Goal: Find specific page/section: Find specific page/section

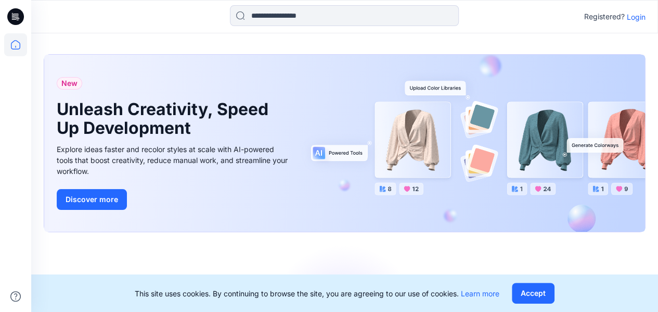
click at [640, 19] on p "Login" at bounding box center [636, 16] width 19 height 11
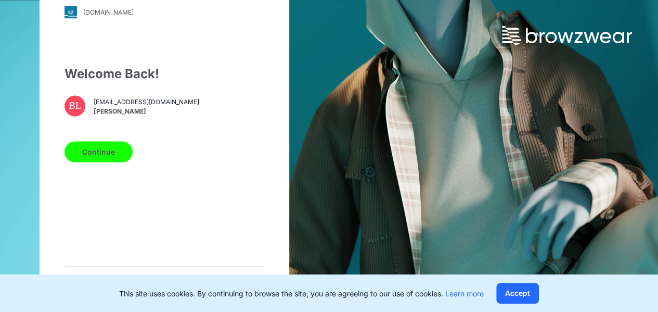
click at [119, 156] on button "Continue" at bounding box center [99, 151] width 68 height 21
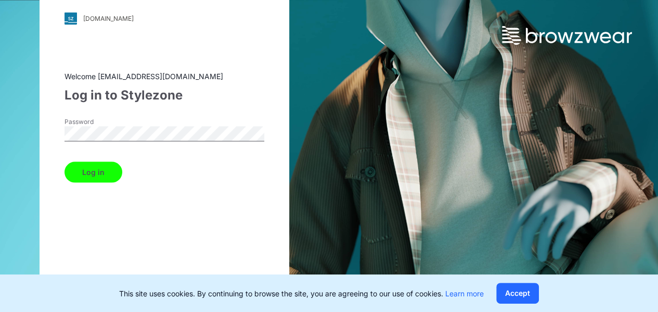
click at [81, 172] on button "Log in" at bounding box center [94, 171] width 58 height 21
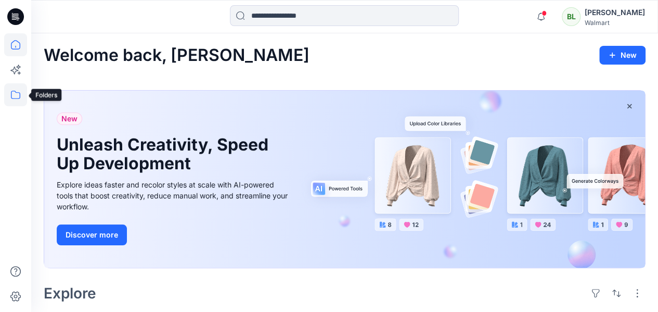
click at [12, 96] on icon at bounding box center [15, 94] width 23 height 23
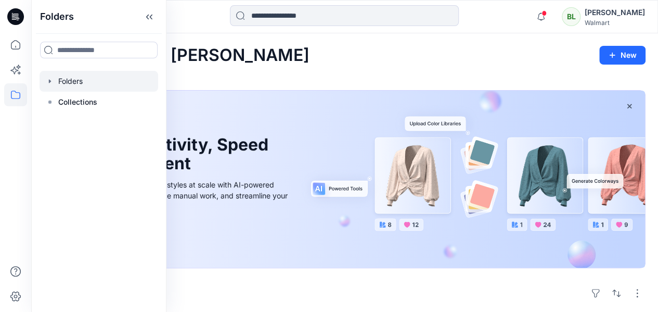
click at [81, 84] on div at bounding box center [99, 81] width 119 height 21
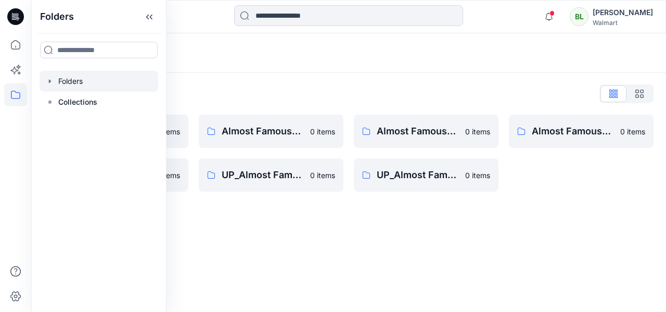
click at [429, 87] on div "Folders List" at bounding box center [349, 93] width 610 height 17
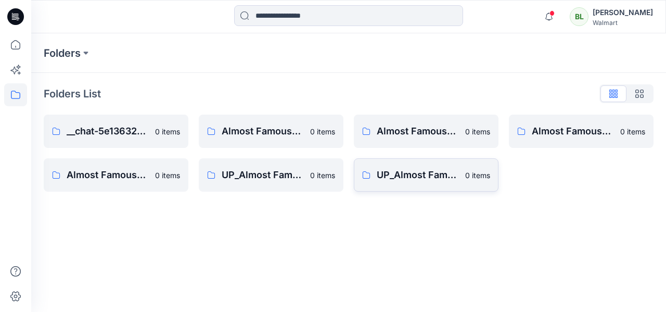
click at [417, 167] on link "UP_Almost Famous_D34_YA_Tops. Dresses, Sweaters, Sets 0 items" at bounding box center [426, 174] width 145 height 33
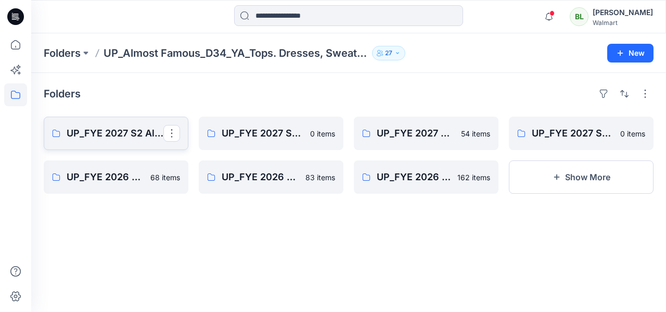
click at [125, 126] on p "UP_FYE 2027 S2 Almost Famous YA Tops, Dresses, Sweaters, Sets" at bounding box center [115, 133] width 97 height 15
